Goal: Task Accomplishment & Management: Manage account settings

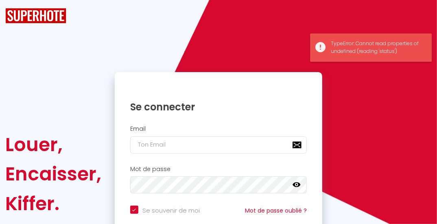
checkbox input "true"
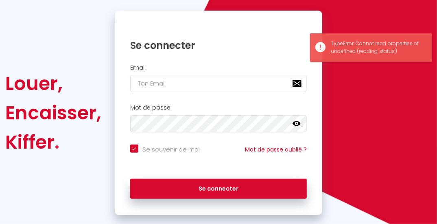
scroll to position [77, 0]
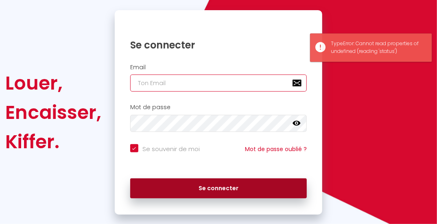
type input "[EMAIL_ADDRESS][DOMAIN_NAME]"
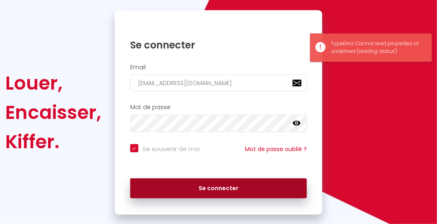
click at [199, 183] on button "Se connecter" at bounding box center [218, 188] width 177 height 20
checkbox input "true"
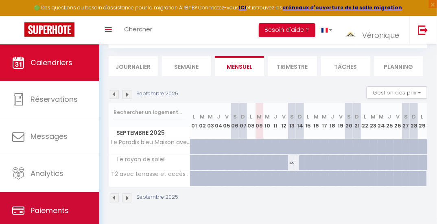
scroll to position [61, 0]
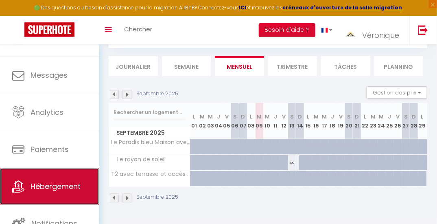
click at [80, 190] on span "Hébergement" at bounding box center [55, 186] width 50 height 10
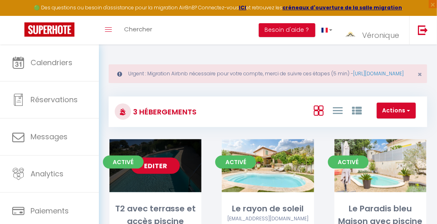
scroll to position [57, 0]
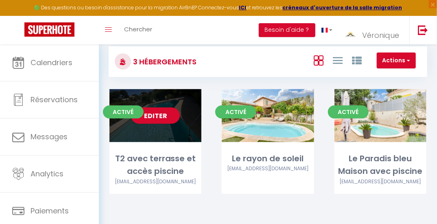
click at [165, 125] on div "Editer" at bounding box center [155, 115] width 92 height 53
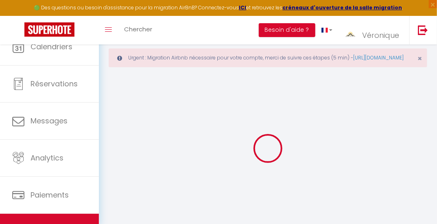
select select
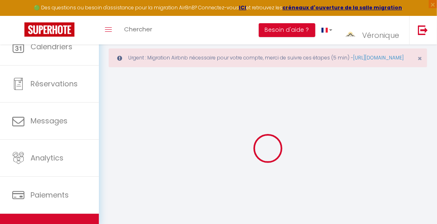
select select "1"
select select
checkbox input "false"
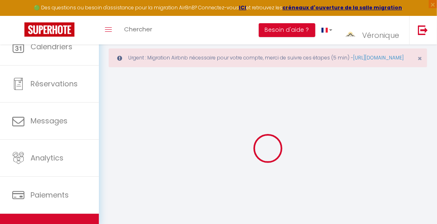
checkbox input "false"
select select "28"
select select
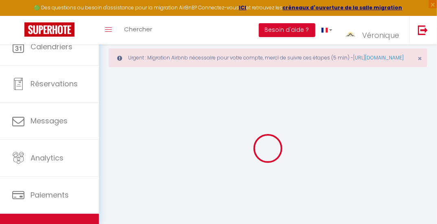
select select
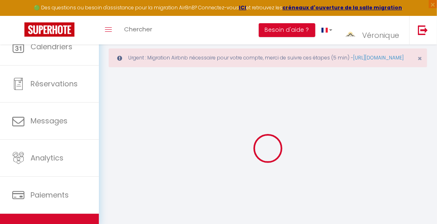
checkbox input "false"
select select
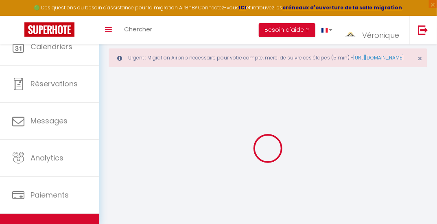
select select
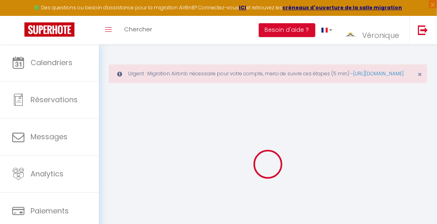
select select
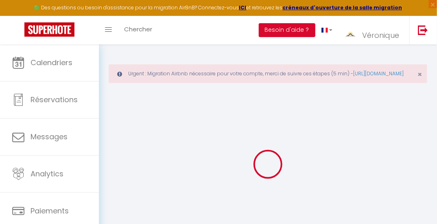
select select
checkbox input "false"
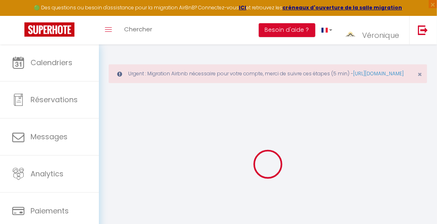
select select
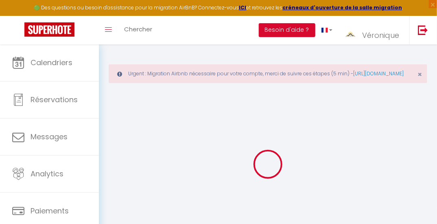
select select
checkbox input "false"
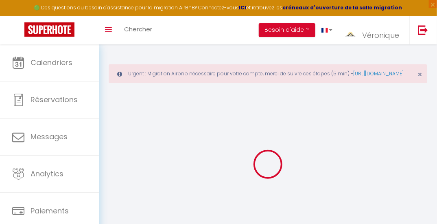
checkbox input "false"
select select
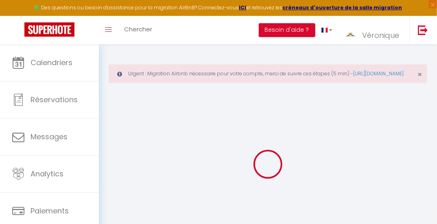
select select
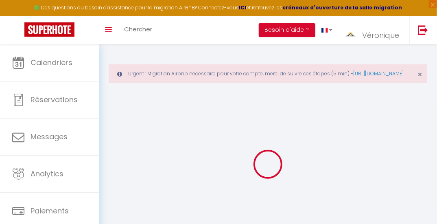
checkbox input "false"
select select
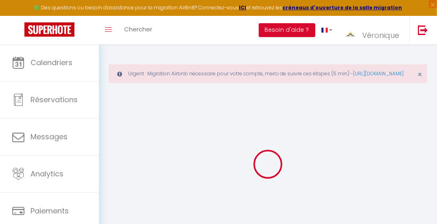
select select
type input "T2 avec terrasse et accès piscine"
type input "[PERSON_NAME]"
type input "Lombardi"
type input "[STREET_ADDRESS]"
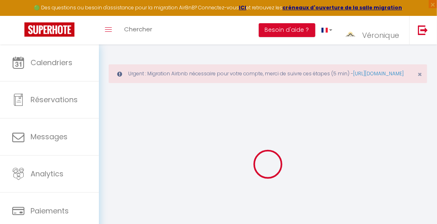
type input "13260"
type input "Cassis"
select select "2"
type input "100"
type input "60"
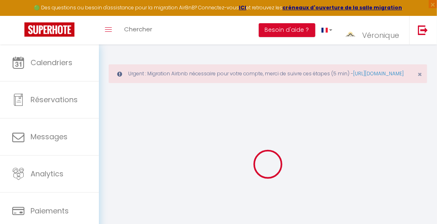
select select
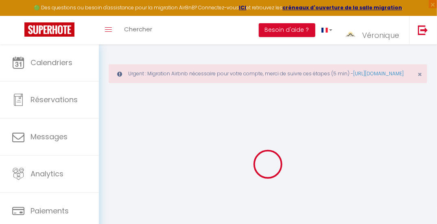
type input "[STREET_ADDRESS]"
type input "13260"
type input "Cassis"
type input "[EMAIL_ADDRESS][DOMAIN_NAME]"
select select
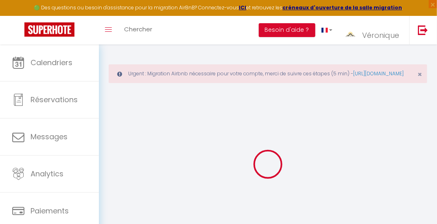
checkbox input "false"
type input "0"
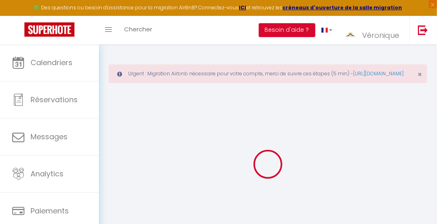
type input "0"
select select
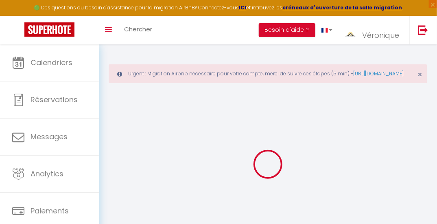
select select
checkbox input "false"
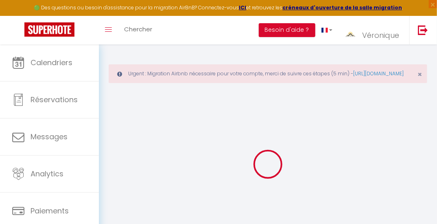
checkbox input "false"
select select
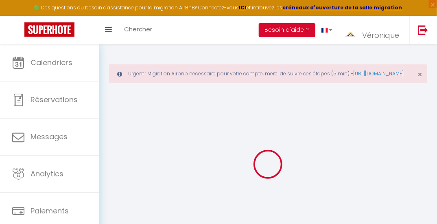
select select
checkbox input "false"
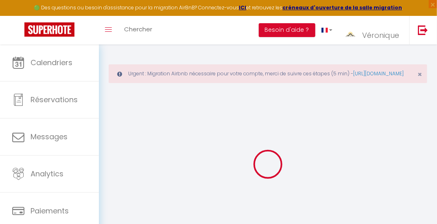
checkbox input "false"
select select
checkbox input "false"
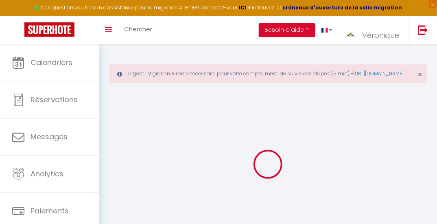
checkbox input "false"
select select "16:00"
select select "18:00"
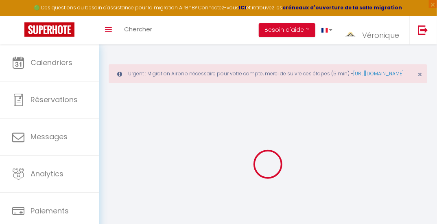
select select "10:00"
select select "30"
select select
checkbox input "false"
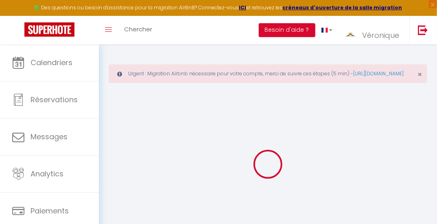
checkbox input "false"
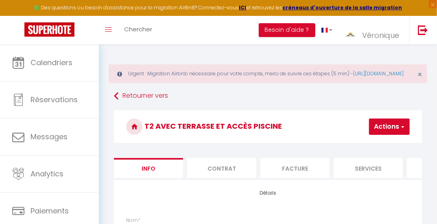
click at [379, 135] on button "Actions" at bounding box center [389, 126] width 41 height 16
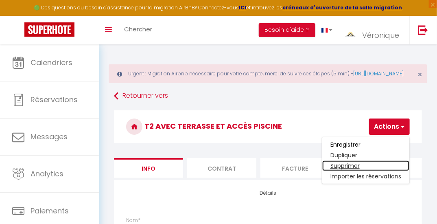
click at [347, 171] on link "Supprimer" at bounding box center [365, 165] width 87 height 11
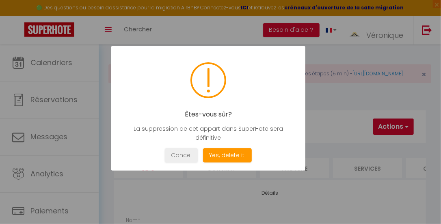
click at [218, 164] on div "Êtes-vous sûr? La suppression de cet appart dans SuperHote sera définitive Not …" at bounding box center [208, 108] width 194 height 124
click at [220, 162] on div "Êtes-vous sûr? La suppression de cet appart dans SuperHote sera définitive Not …" at bounding box center [208, 108] width 194 height 124
click at [222, 159] on button "Yes, delete it!" at bounding box center [227, 155] width 49 height 14
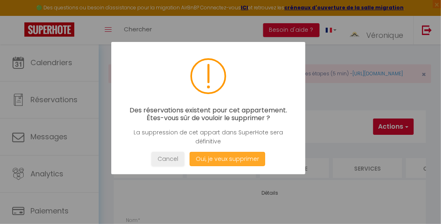
click at [222, 159] on button "Oui, je veux supprimer" at bounding box center [228, 159] width 76 height 14
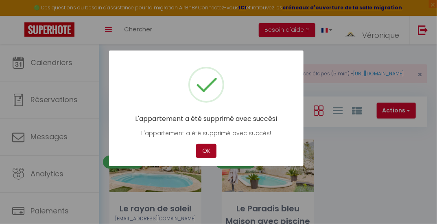
click at [203, 152] on button "OK" at bounding box center [206, 150] width 20 height 14
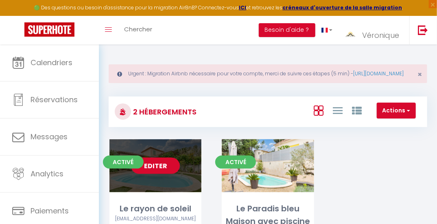
scroll to position [57, 0]
